Goal: Find specific page/section: Find specific page/section

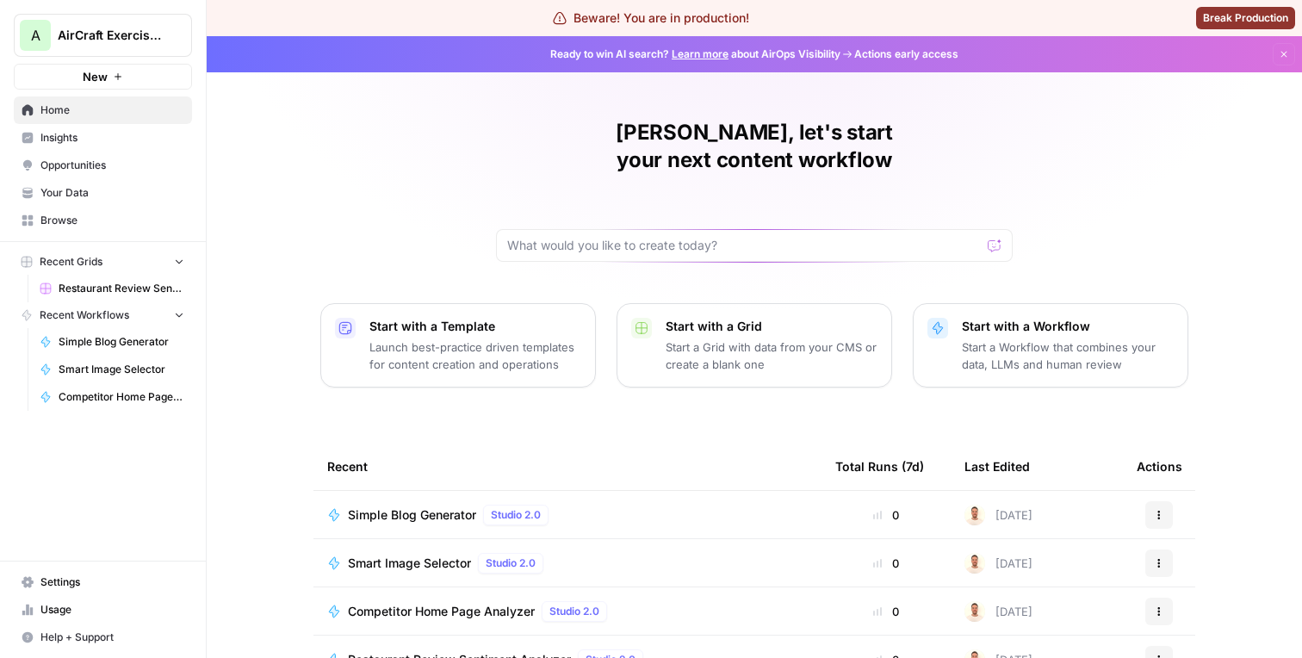
click at [95, 148] on link "Insights" at bounding box center [103, 138] width 178 height 28
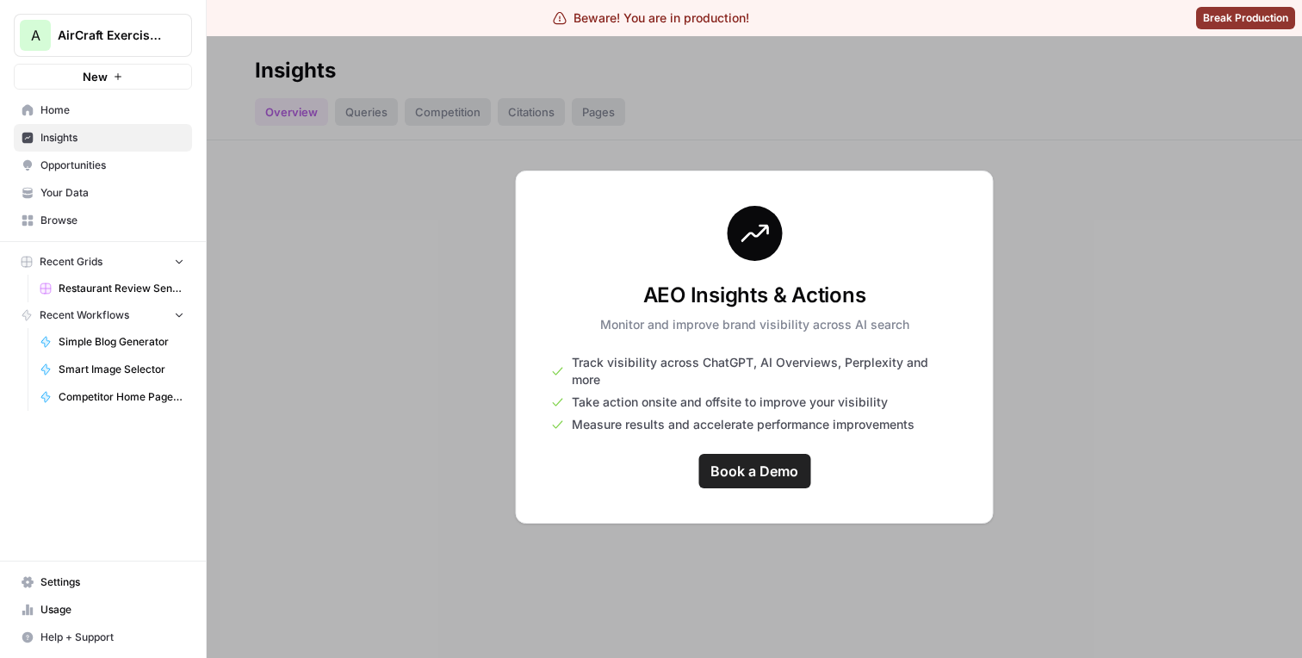
click at [147, 40] on span "AirCraft Exercises" at bounding box center [110, 35] width 104 height 17
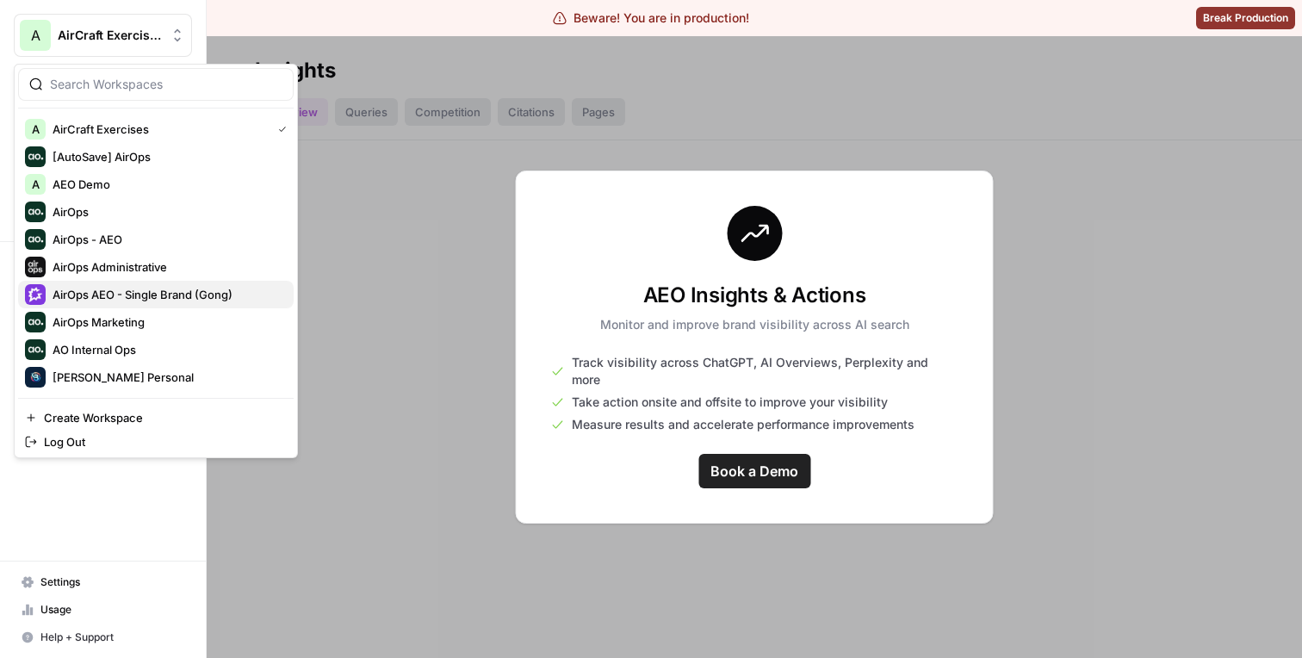
click at [123, 286] on span "AirOps AEO - Single Brand (Gong)" at bounding box center [166, 294] width 227 height 17
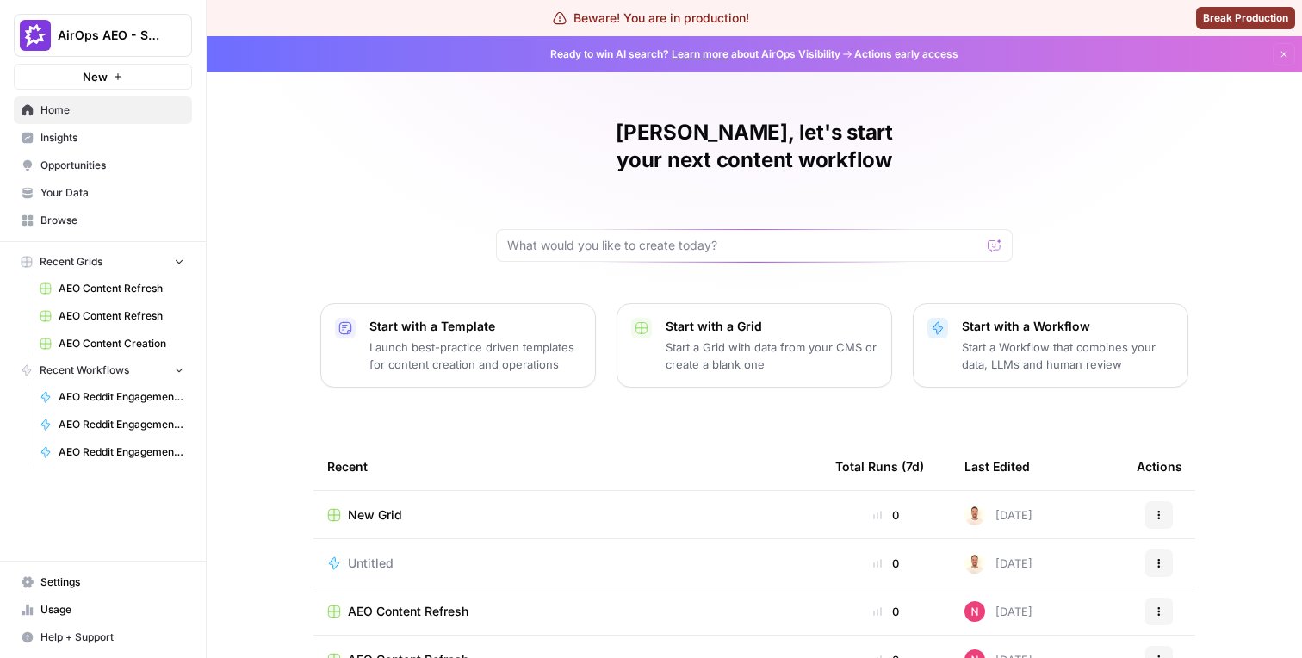
click at [130, 131] on span "Insights" at bounding box center [112, 137] width 144 height 15
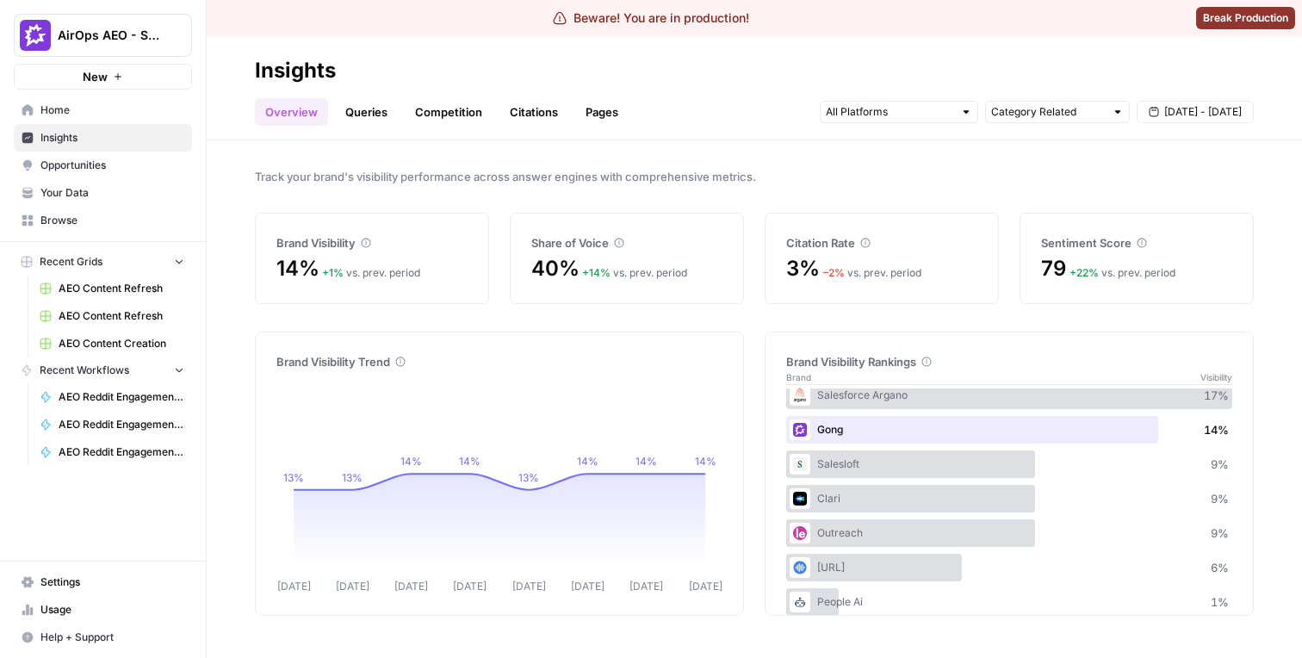
scroll to position [32, 0]
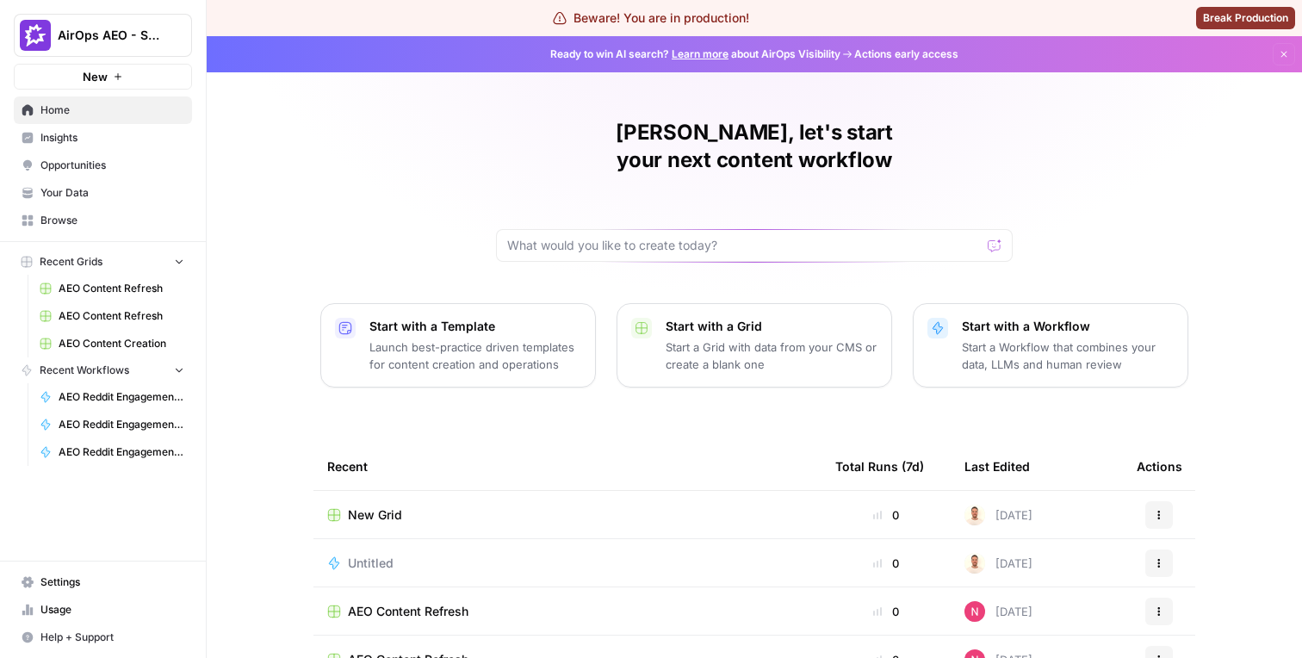
click at [101, 137] on span "Insights" at bounding box center [112, 137] width 144 height 15
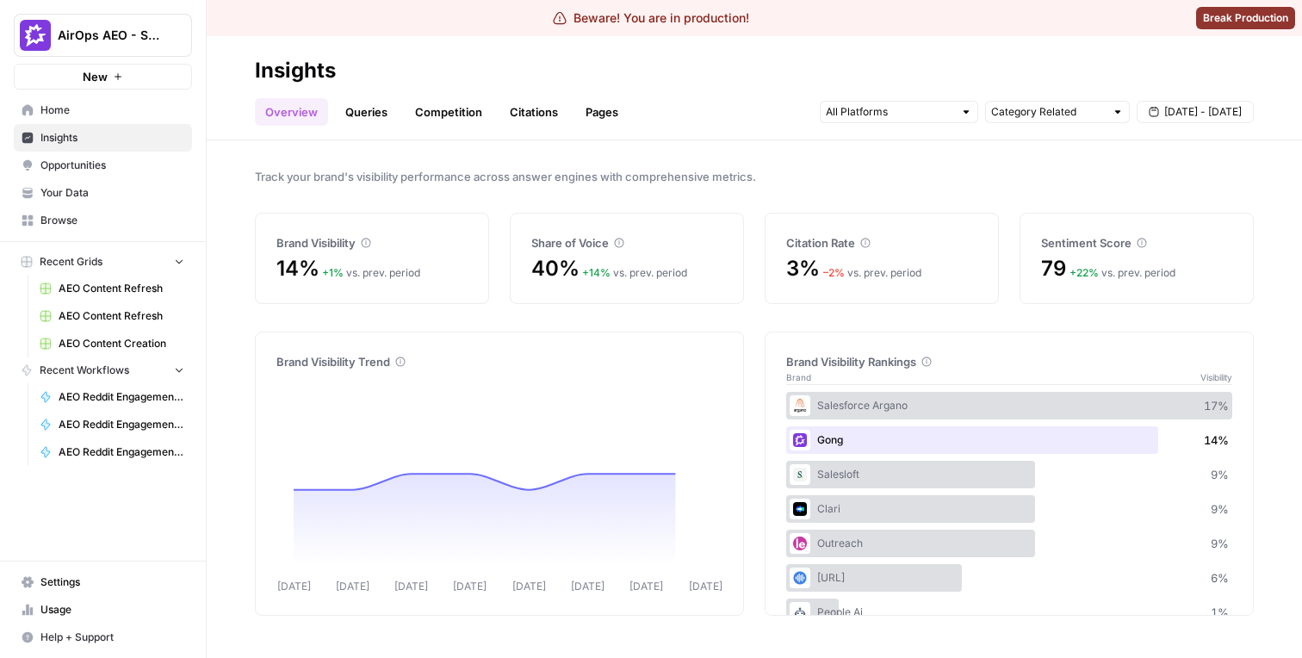
click at [1130, 465] on div "Salesloft 9 %" at bounding box center [1009, 475] width 446 height 28
click at [1059, 403] on div "Salesforce Argano 17 %" at bounding box center [1009, 406] width 446 height 28
click at [1059, 486] on div "Salesloft 9 %" at bounding box center [1009, 475] width 446 height 28
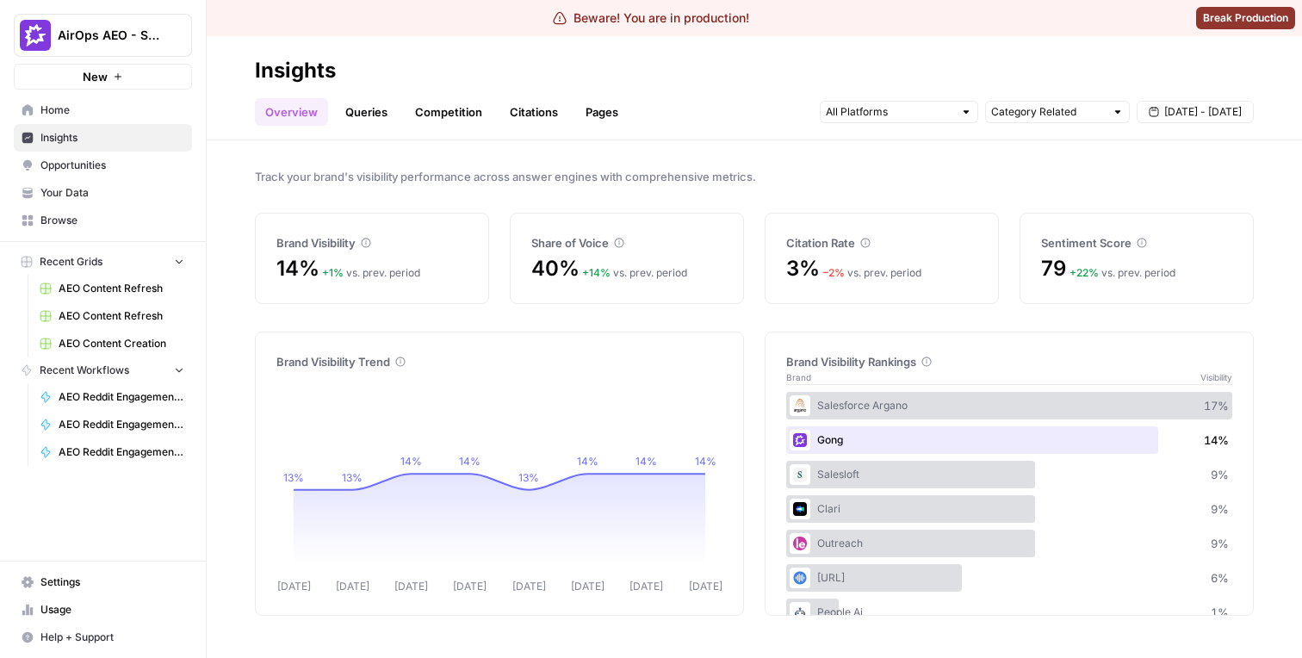
click at [1059, 486] on div "Salesloft 9 %" at bounding box center [1009, 475] width 446 height 28
